Goal: Transaction & Acquisition: Purchase product/service

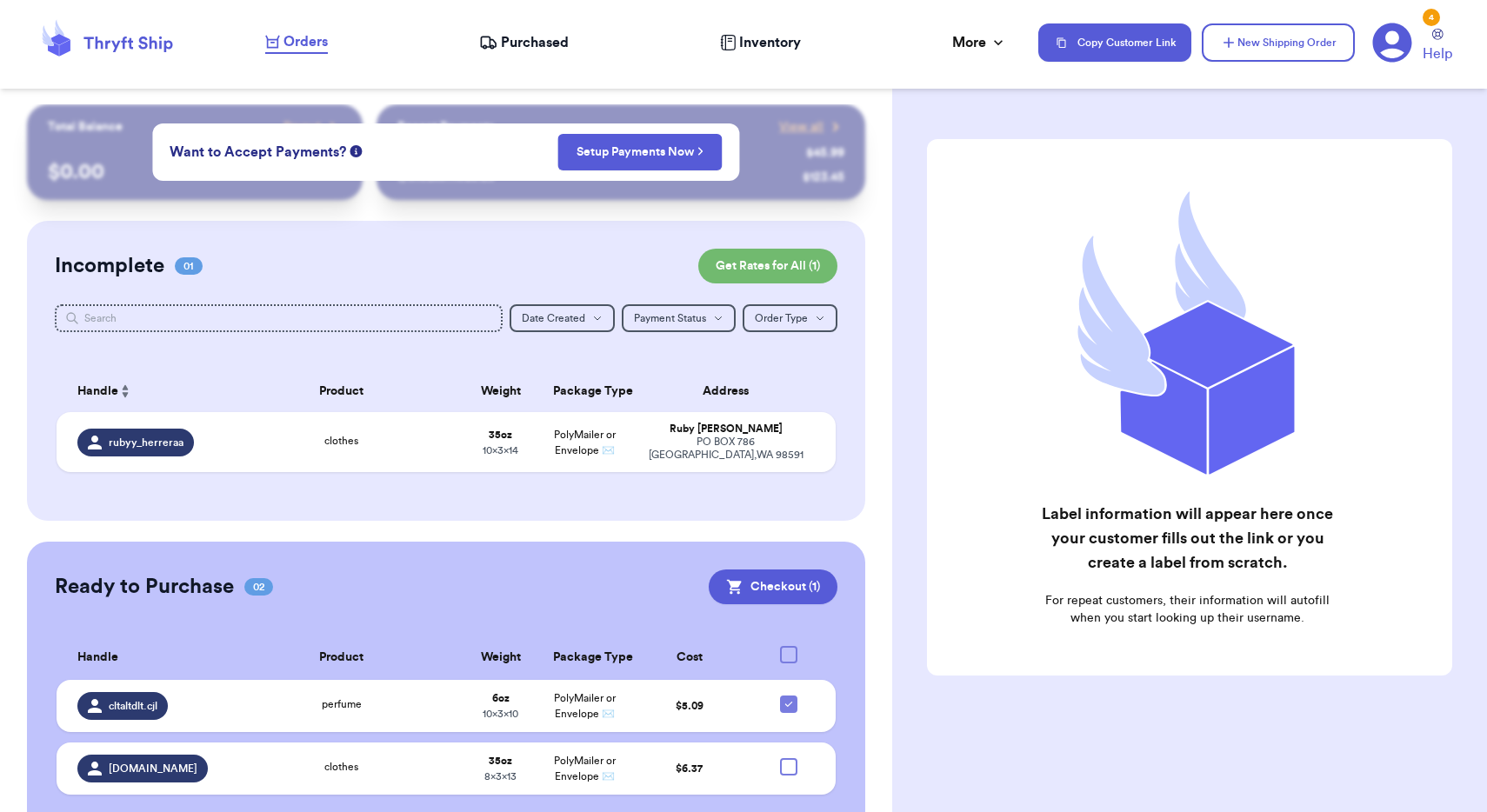
scroll to position [42, 0]
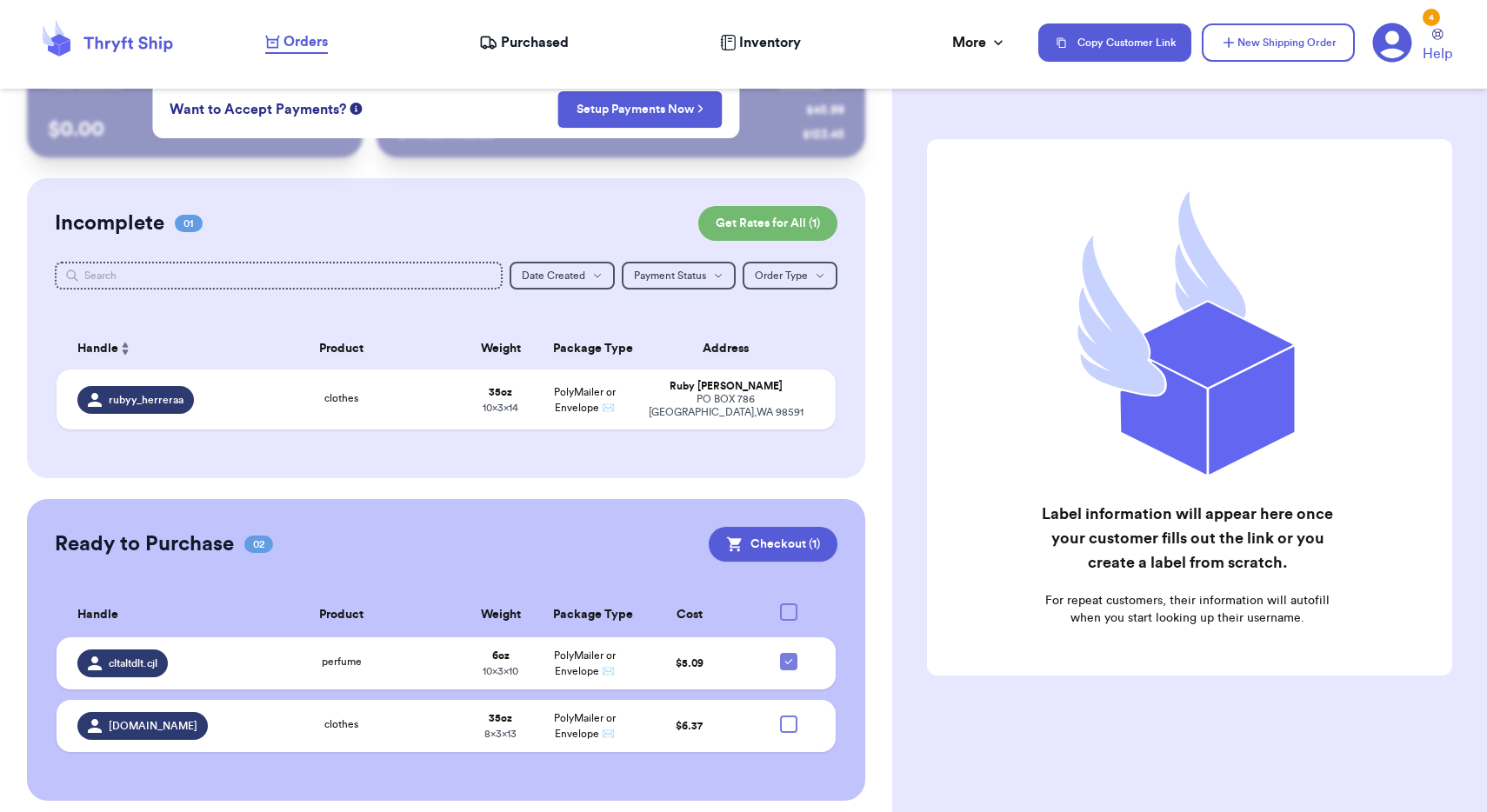
click at [791, 603] on div at bounding box center [789, 612] width 18 height 18
click at [789, 602] on input "checkbox" at bounding box center [788, 602] width 1 height 1
checkbox input "true"
click at [798, 527] on button "Checkout ( 2 )" at bounding box center [772, 543] width 132 height 34
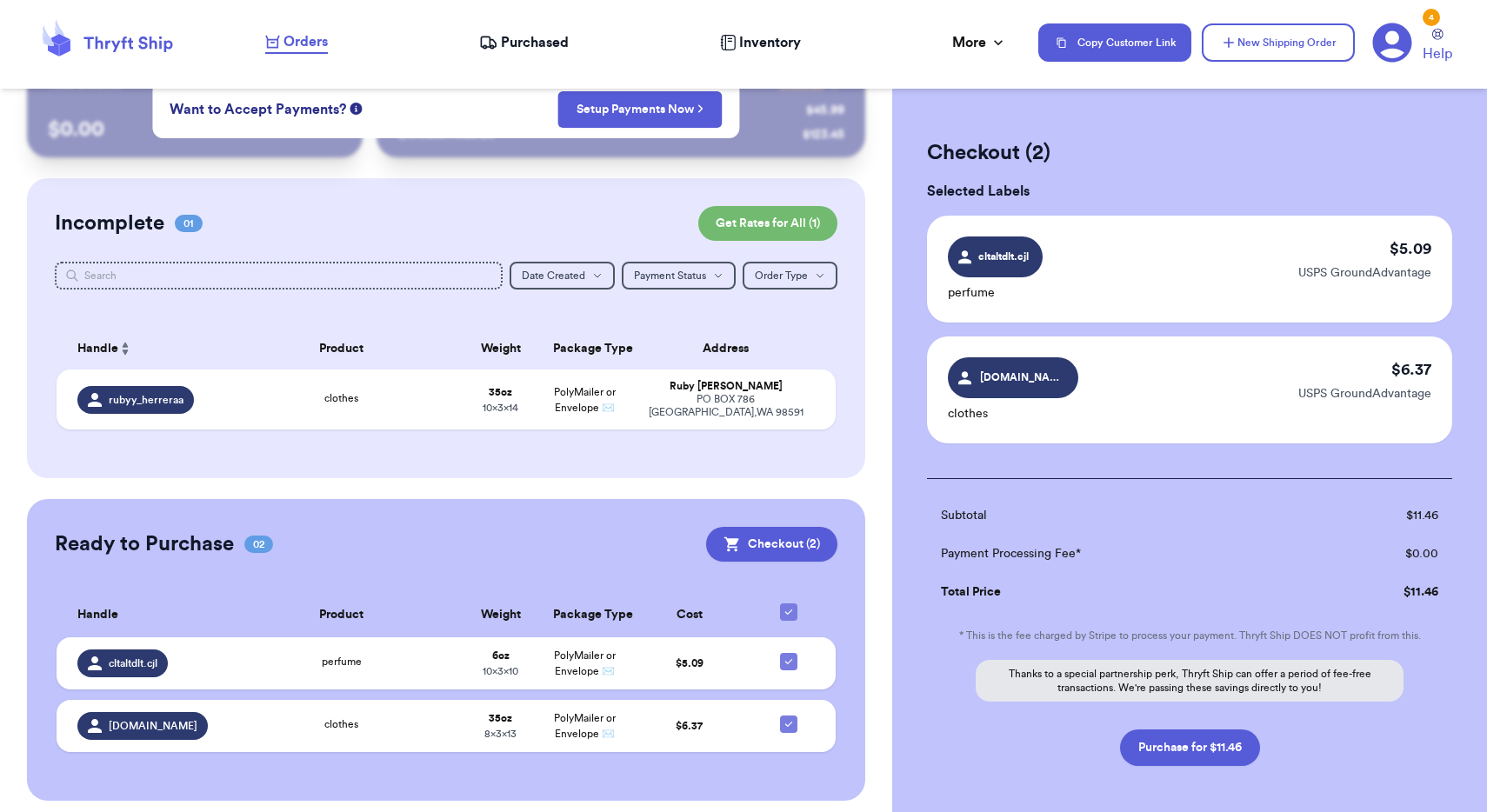
click at [1200, 277] on div "cltaltdlt.cjl perfume $ 5.09 USPS GroundAdvantage" at bounding box center [1189, 269] width 525 height 107
click at [1026, 257] on span "cltaltdlt.cjl" at bounding box center [1004, 256] width 56 height 16
click at [436, 640] on td "perfume" at bounding box center [341, 663] width 235 height 52
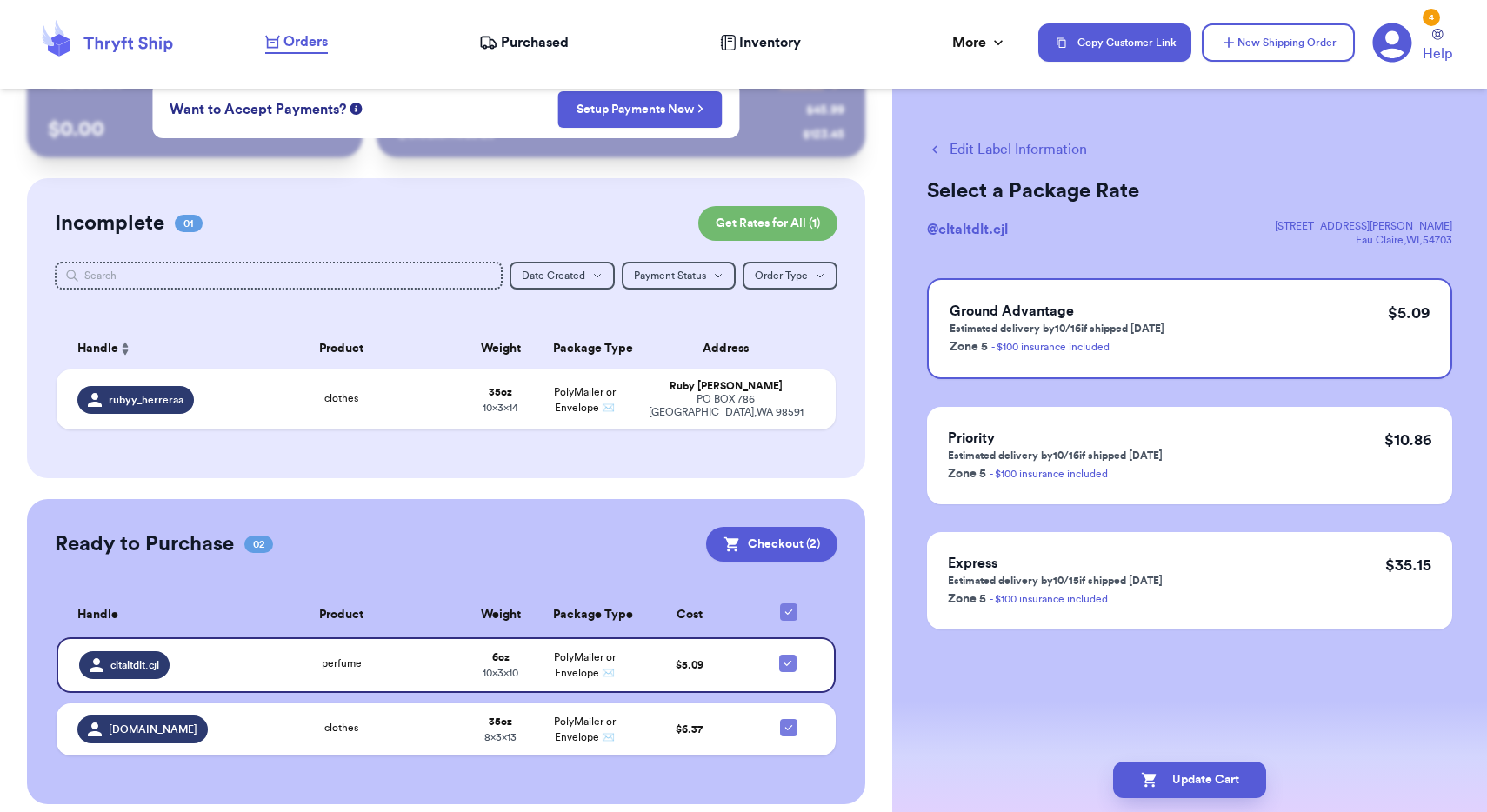
click at [979, 150] on button "Edit Label Information" at bounding box center [1007, 149] width 160 height 21
checkbox input "false"
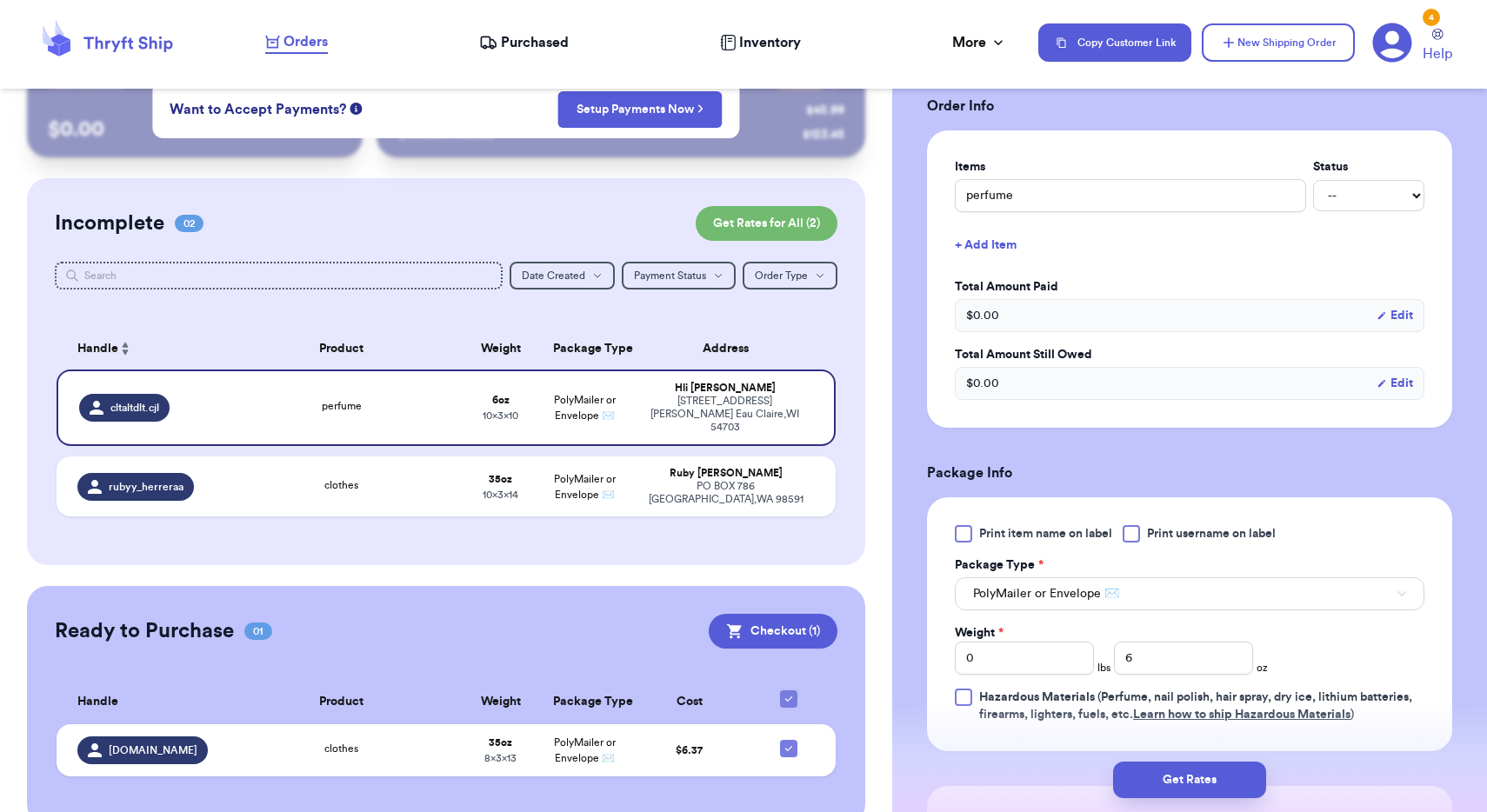
scroll to position [54, 0]
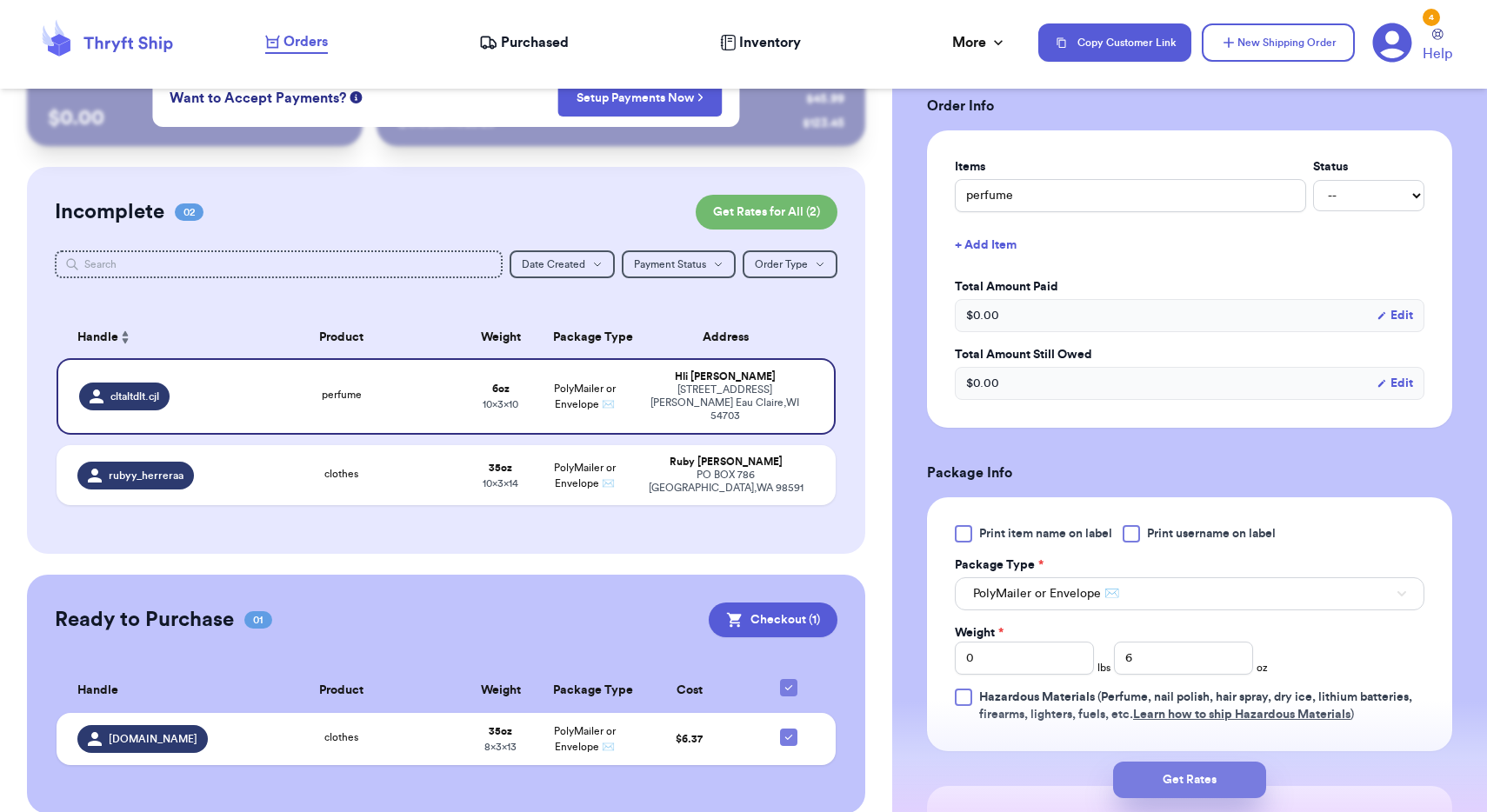
click at [1182, 782] on button "Get Rates" at bounding box center [1189, 779] width 153 height 36
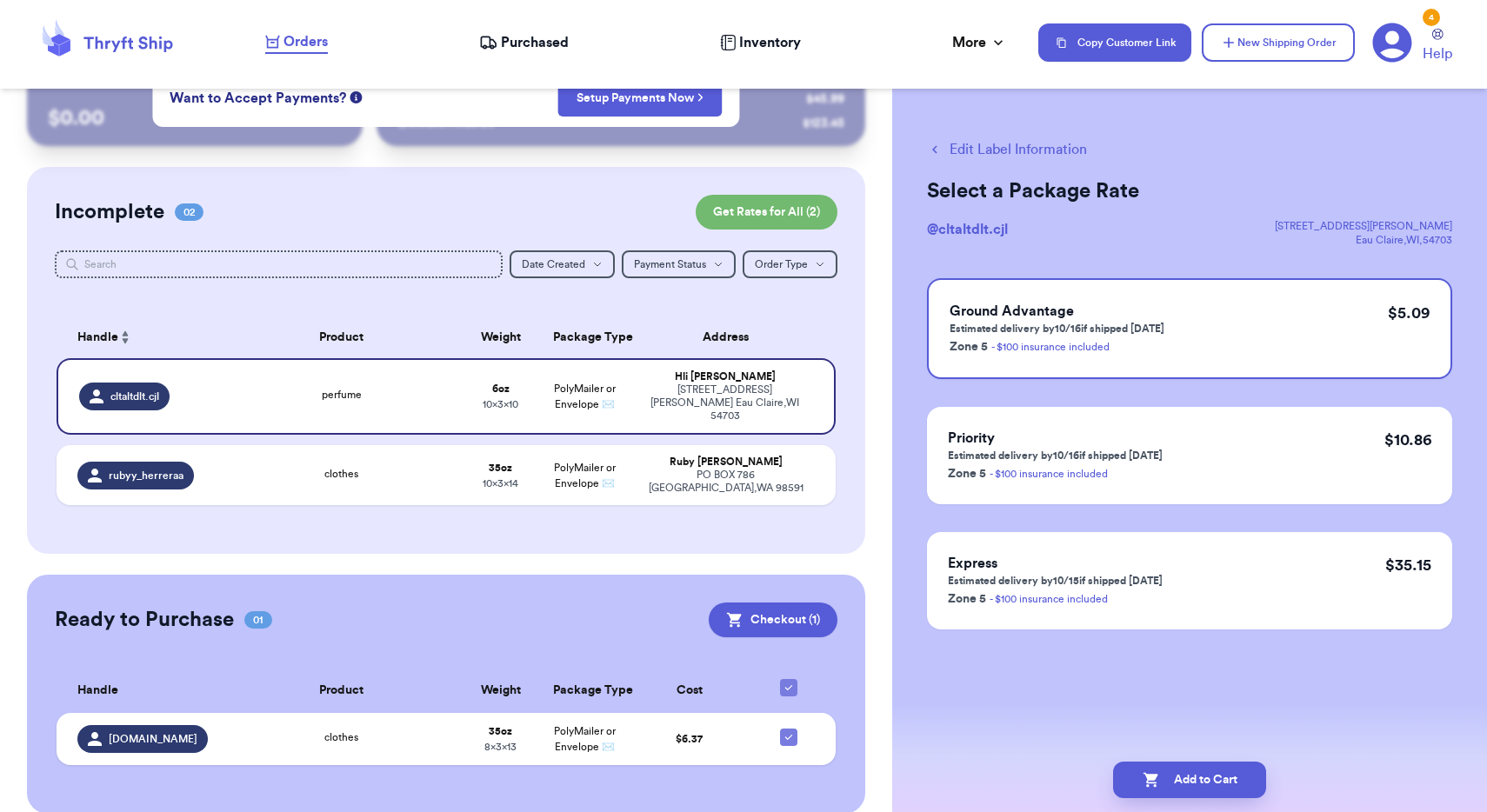
scroll to position [0, 0]
click at [1166, 781] on button "Add to Cart" at bounding box center [1189, 779] width 153 height 36
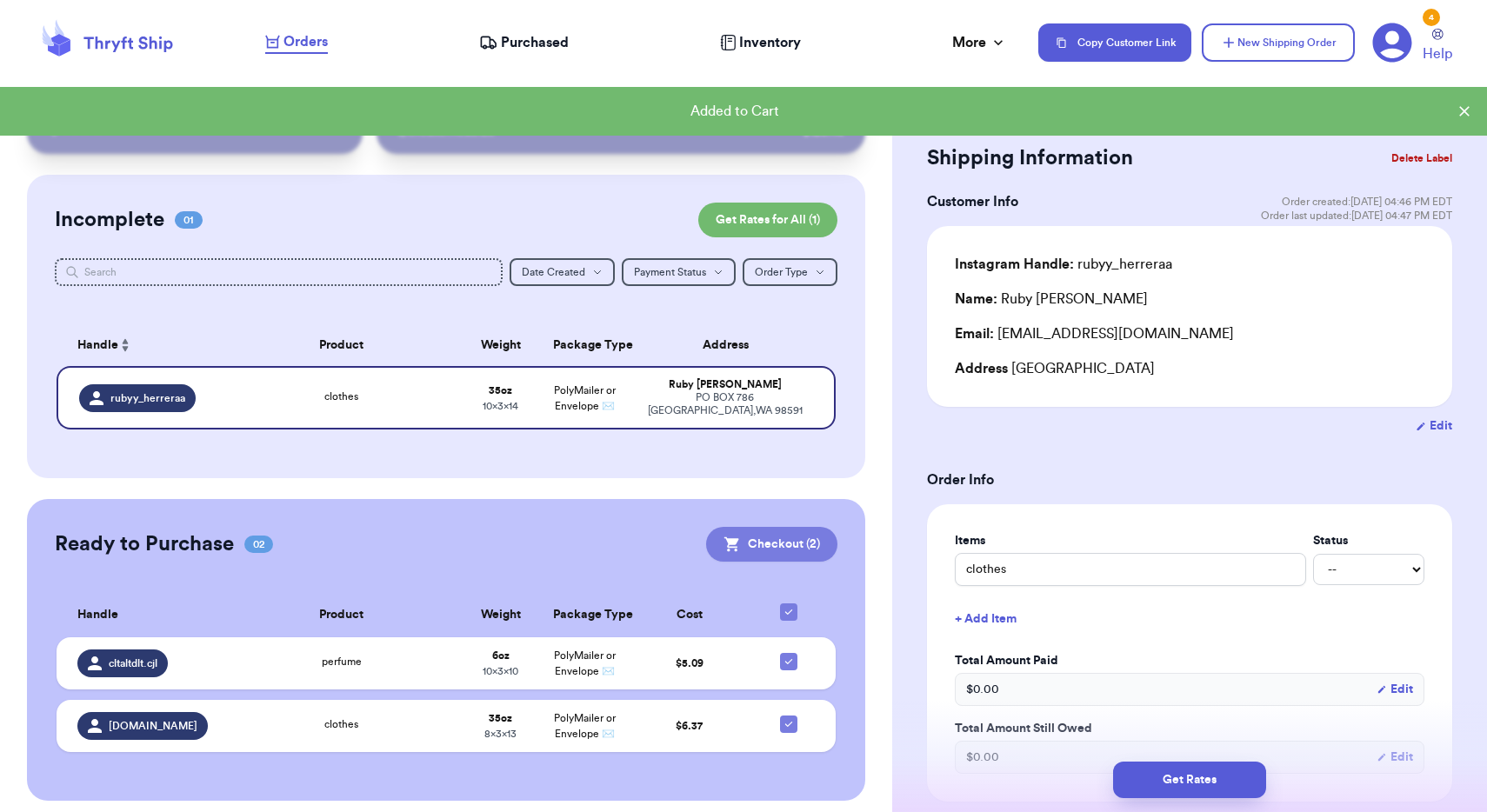
click at [795, 536] on button "Checkout ( 2 )" at bounding box center [772, 543] width 132 height 34
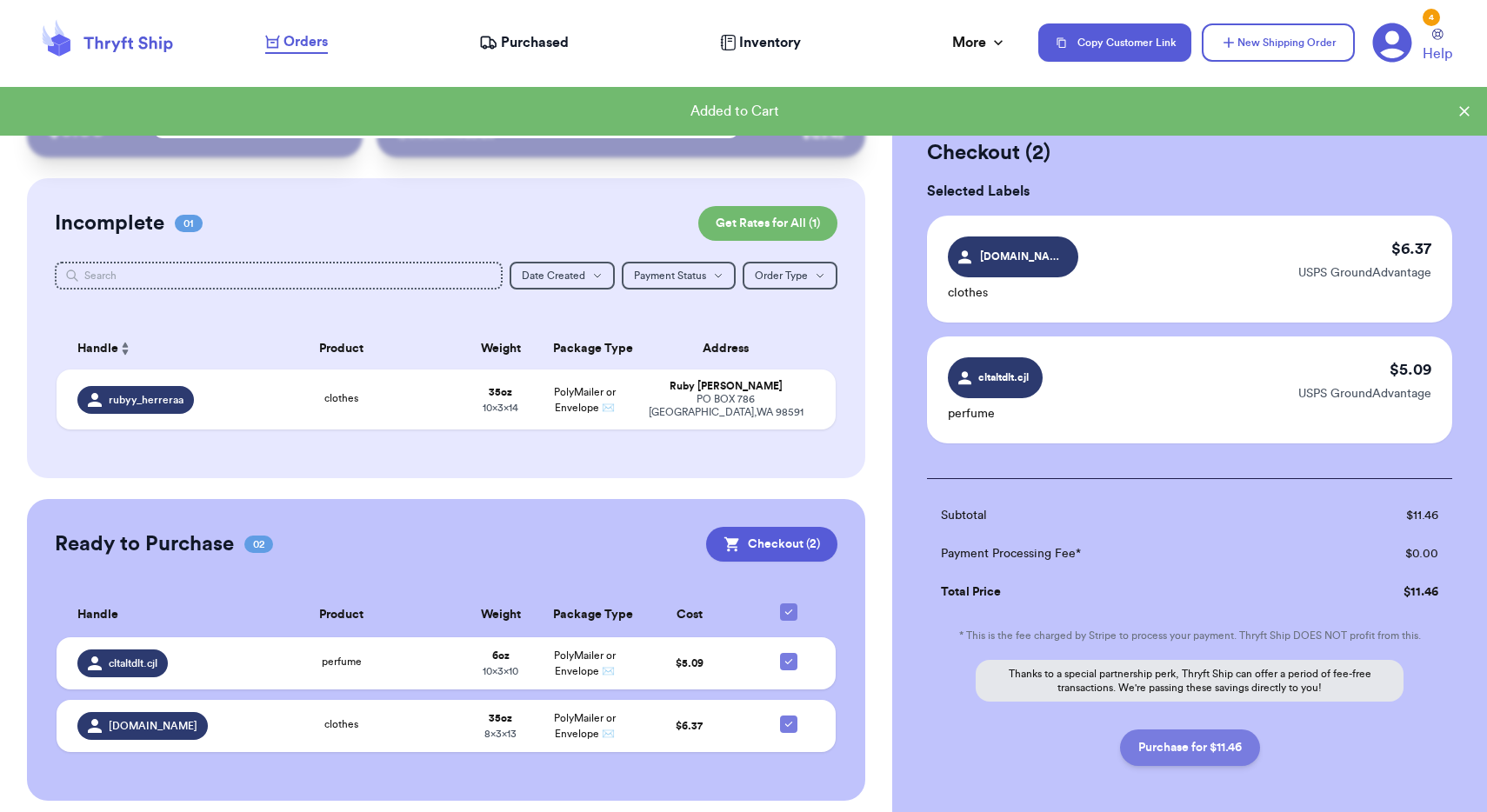
click at [1169, 753] on button "Purchase for $11.46" at bounding box center [1189, 747] width 140 height 36
checkbox input "false"
checkbox input "true"
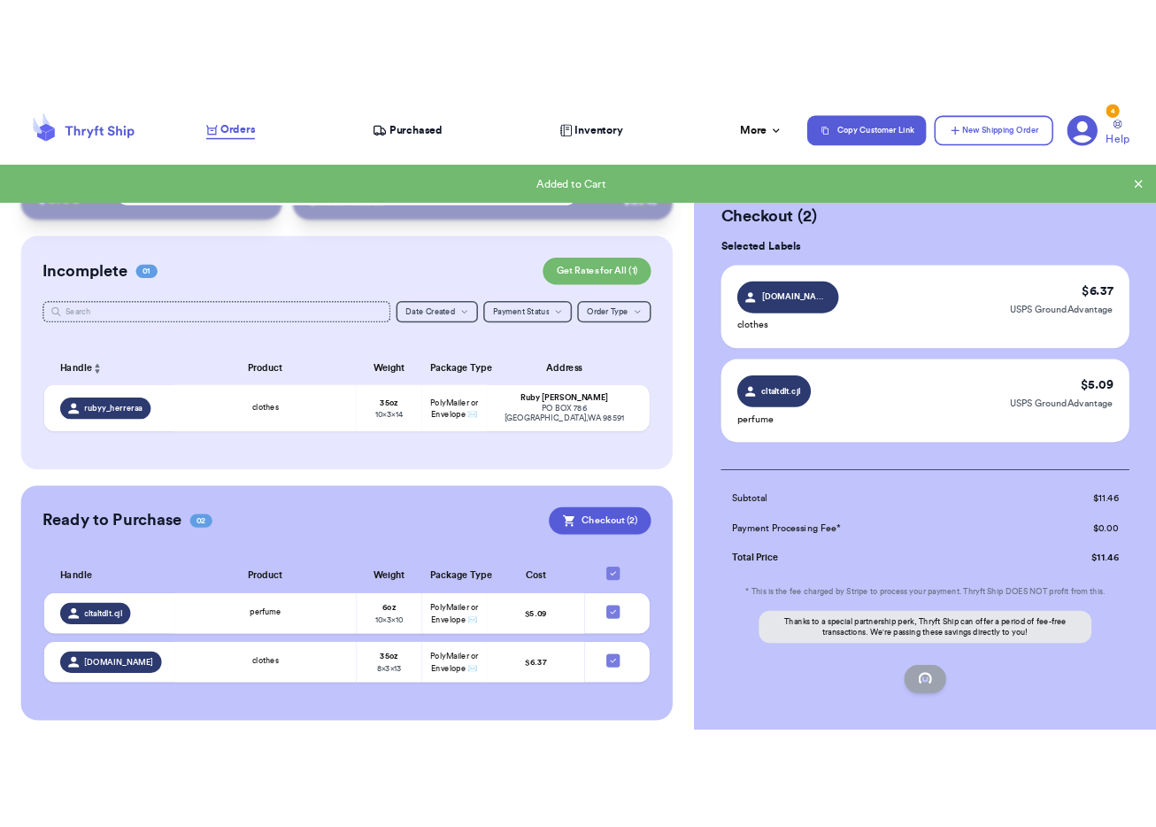
scroll to position [0, 0]
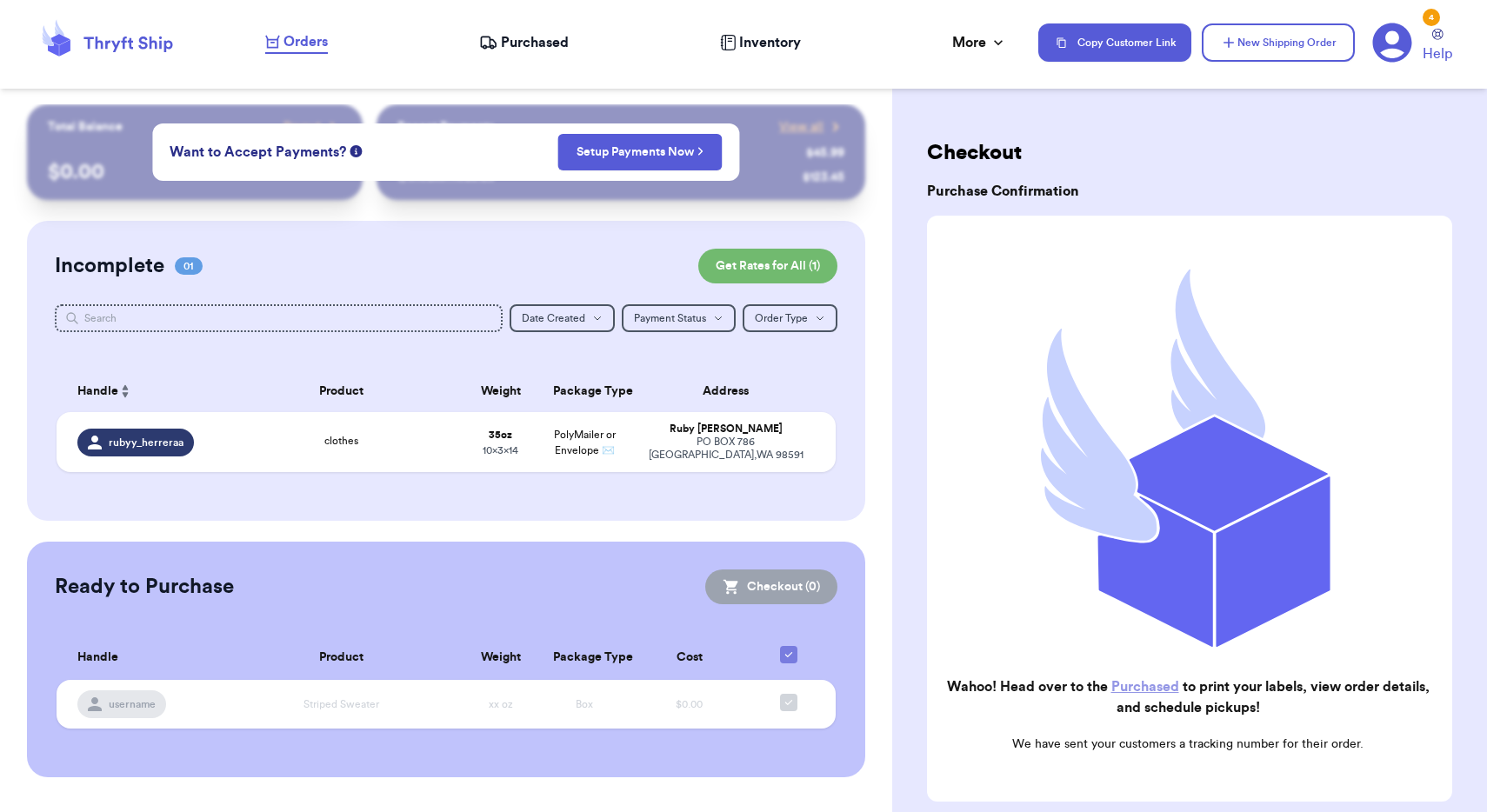
click at [499, 37] on div "Purchased" at bounding box center [523, 42] width 89 height 21
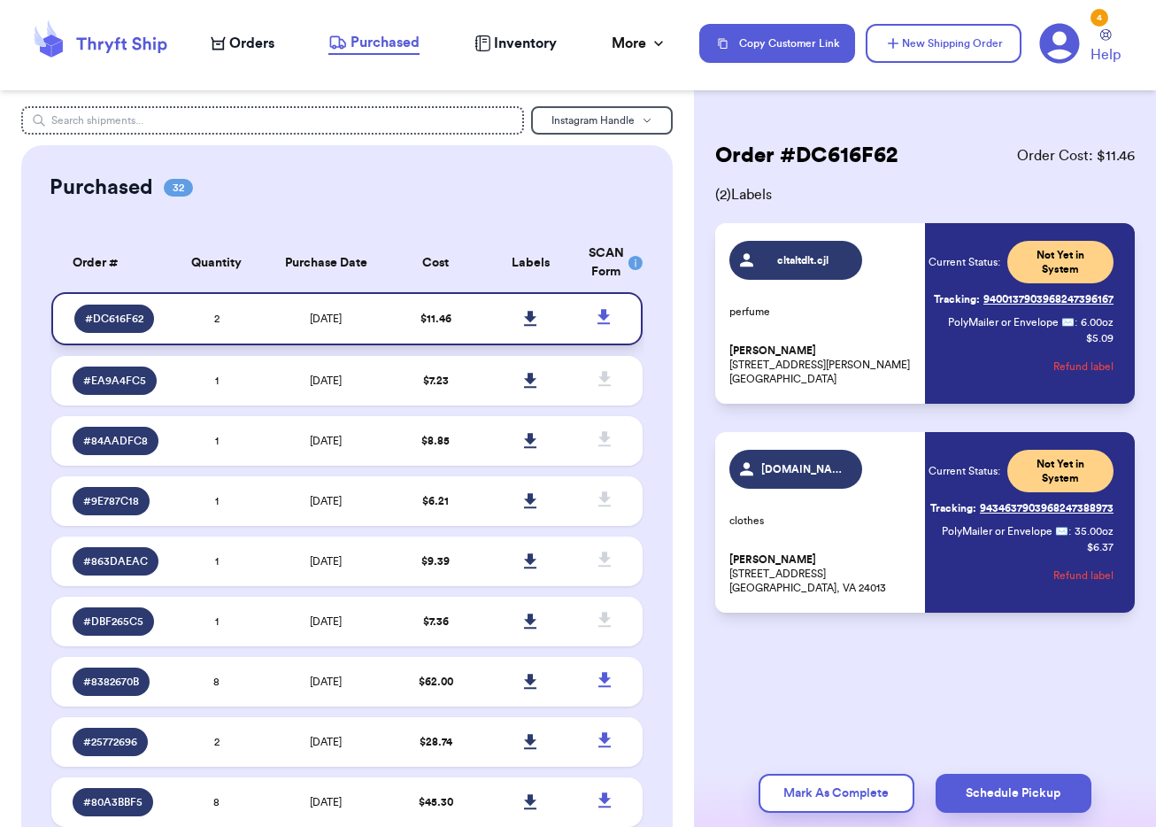
click at [525, 320] on icon at bounding box center [530, 319] width 13 height 16
